Goal: Information Seeking & Learning: Understand process/instructions

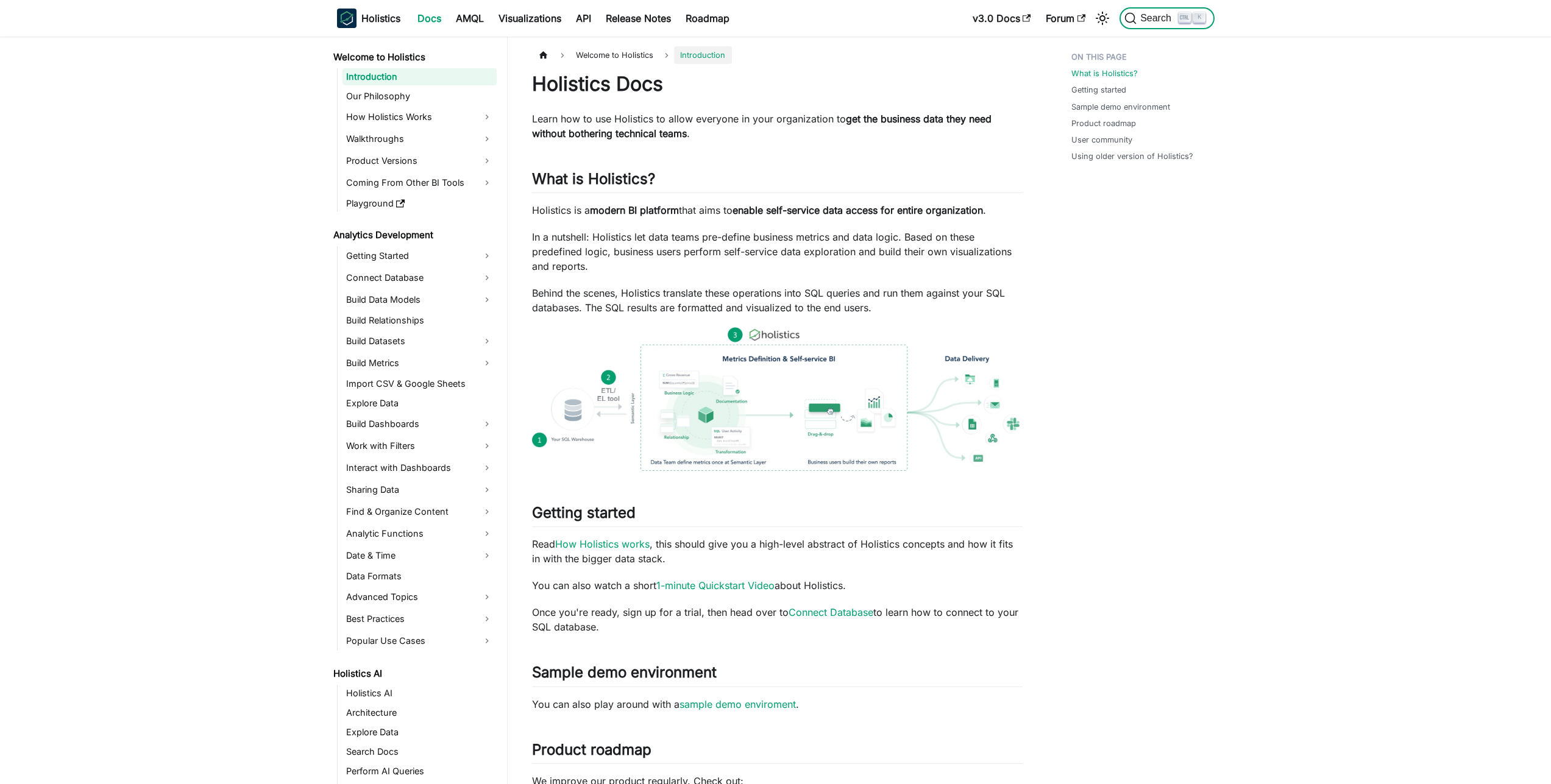
click at [1179, 20] on kbd "Search (Ctrl+K)" at bounding box center [1185, 18] width 12 height 11
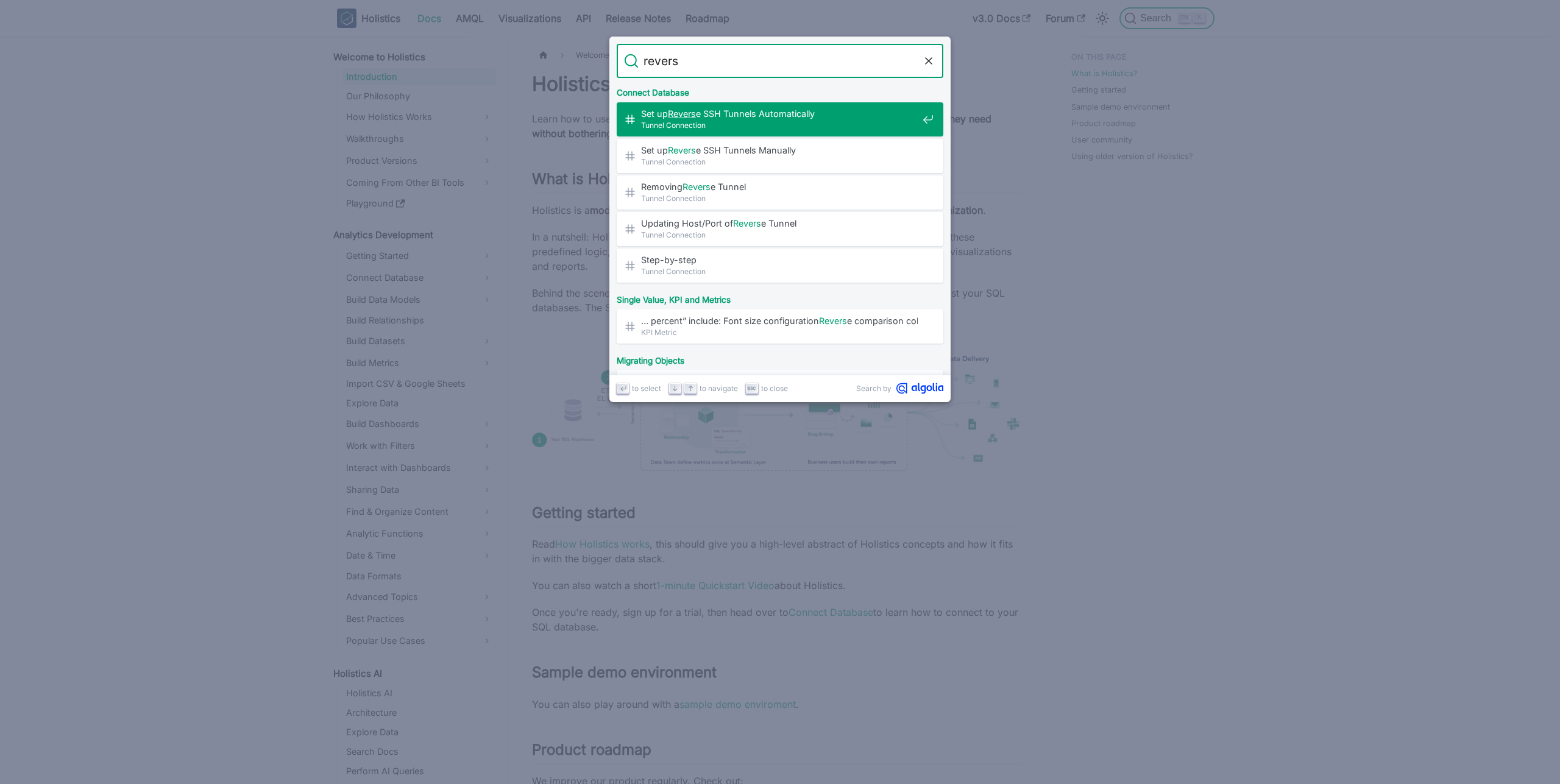
type input "reverse"
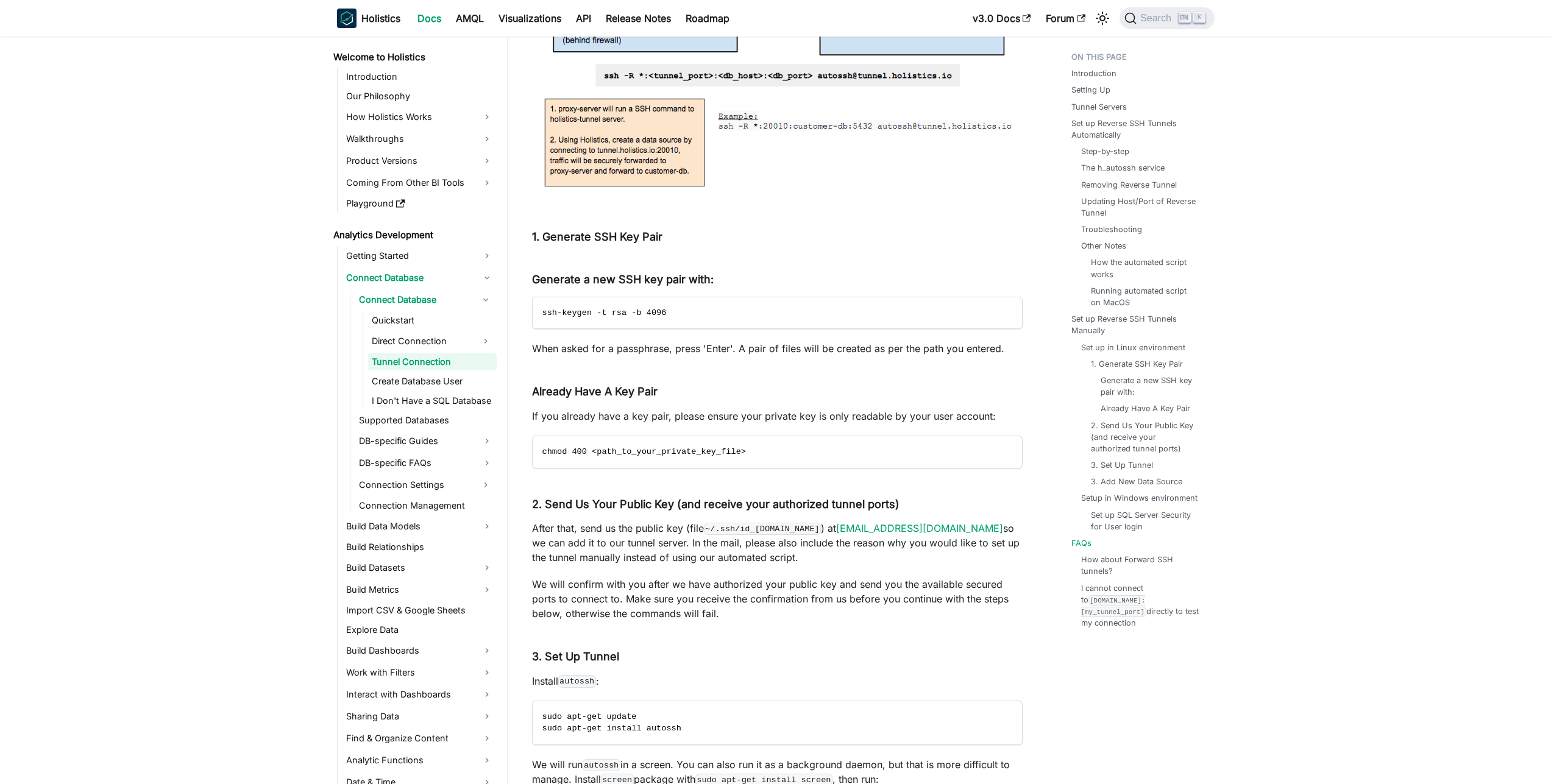
scroll to position [8437, 0]
